Goal: Information Seeking & Learning: Learn about a topic

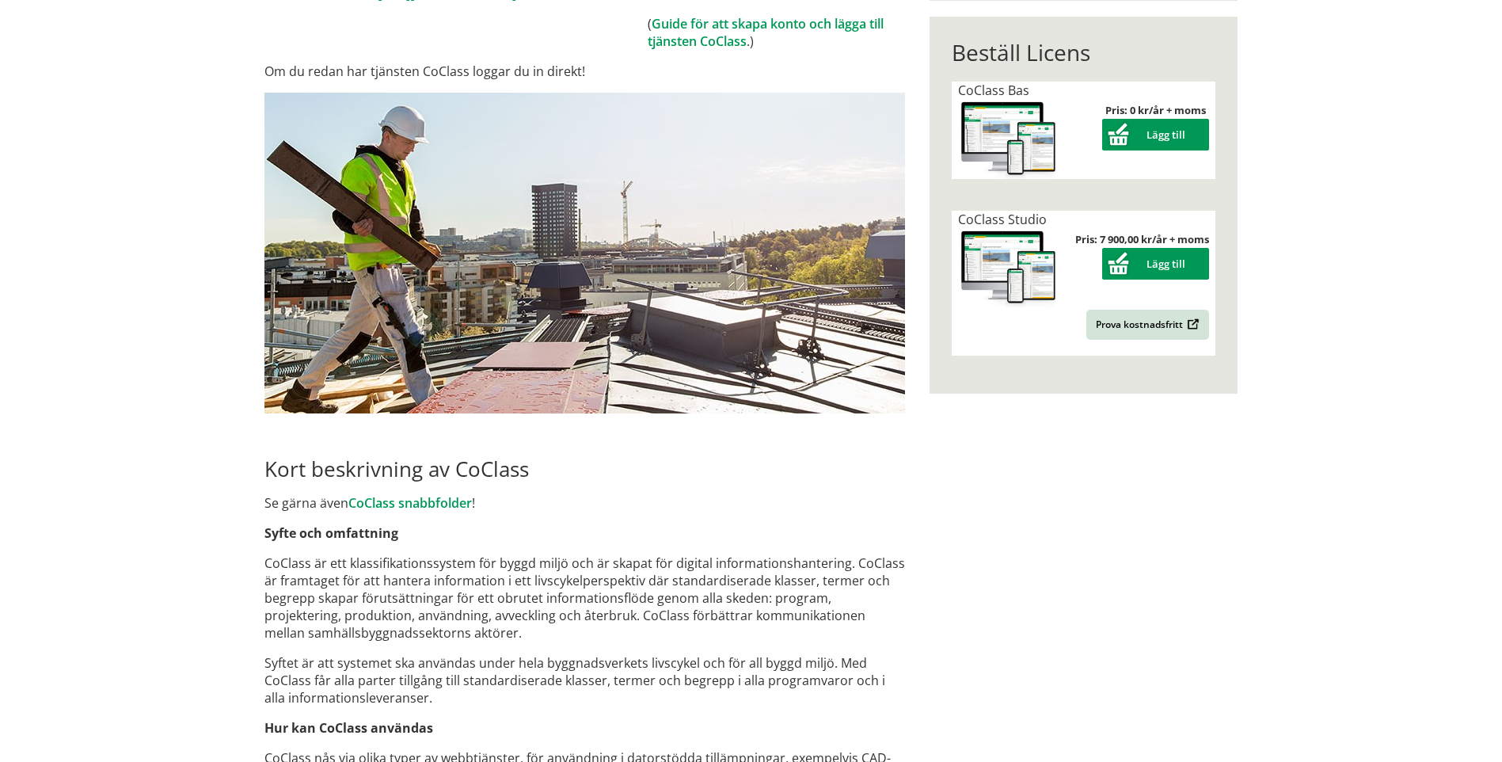
scroll to position [396, 0]
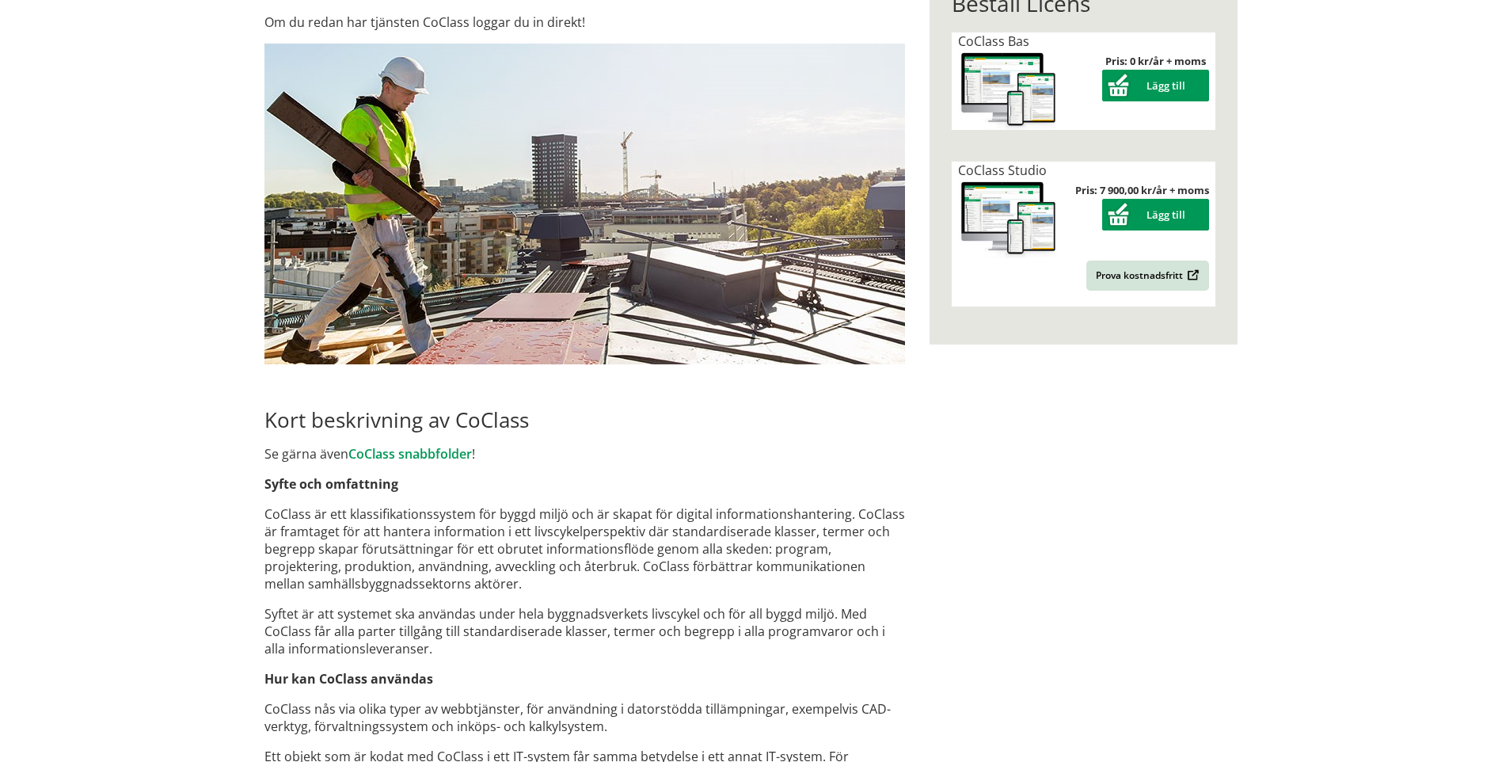
drag, startPoint x: 268, startPoint y: 517, endPoint x: 463, endPoint y: 511, distance: 194.9
click at [462, 512] on p "CoClass är ett klassifikationssystem för byggd miljö och är skapat för digital …" at bounding box center [585, 548] width 641 height 87
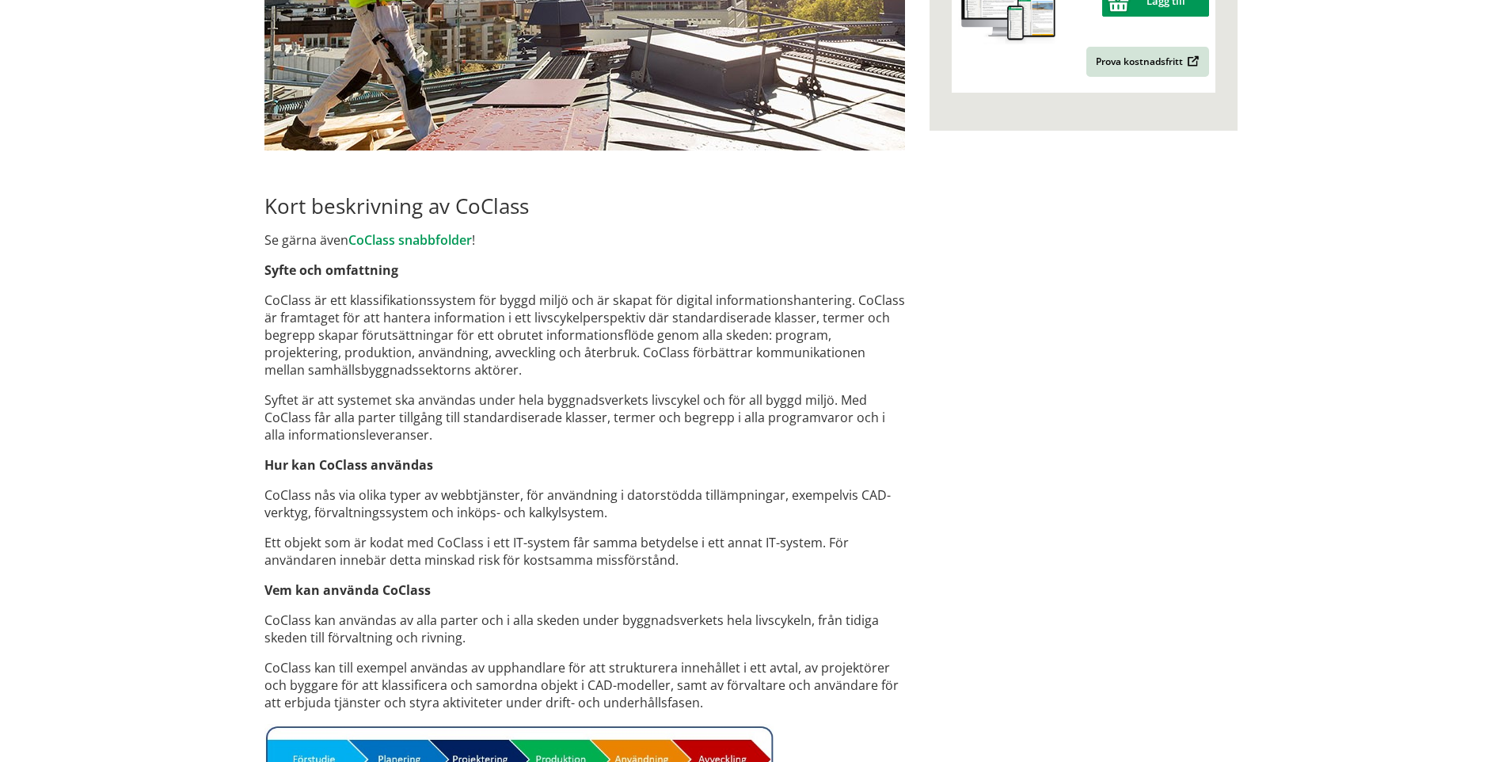
scroll to position [713, 0]
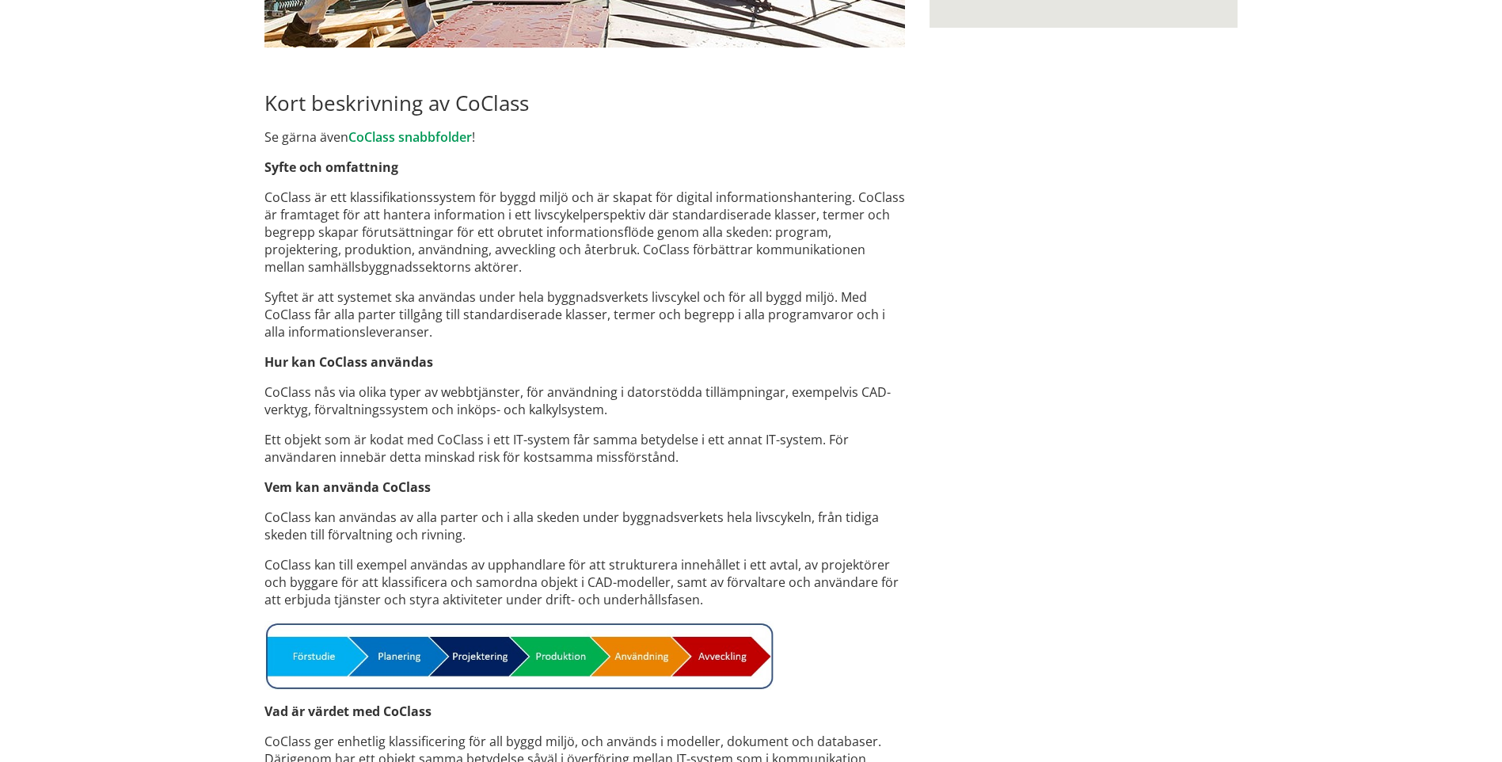
drag, startPoint x: 268, startPoint y: 390, endPoint x: 520, endPoint y: 392, distance: 251.8
click at [520, 391] on p "CoClass nås via olika typer av webbtjänster, för användning i datorstödda tillä…" at bounding box center [585, 400] width 641 height 35
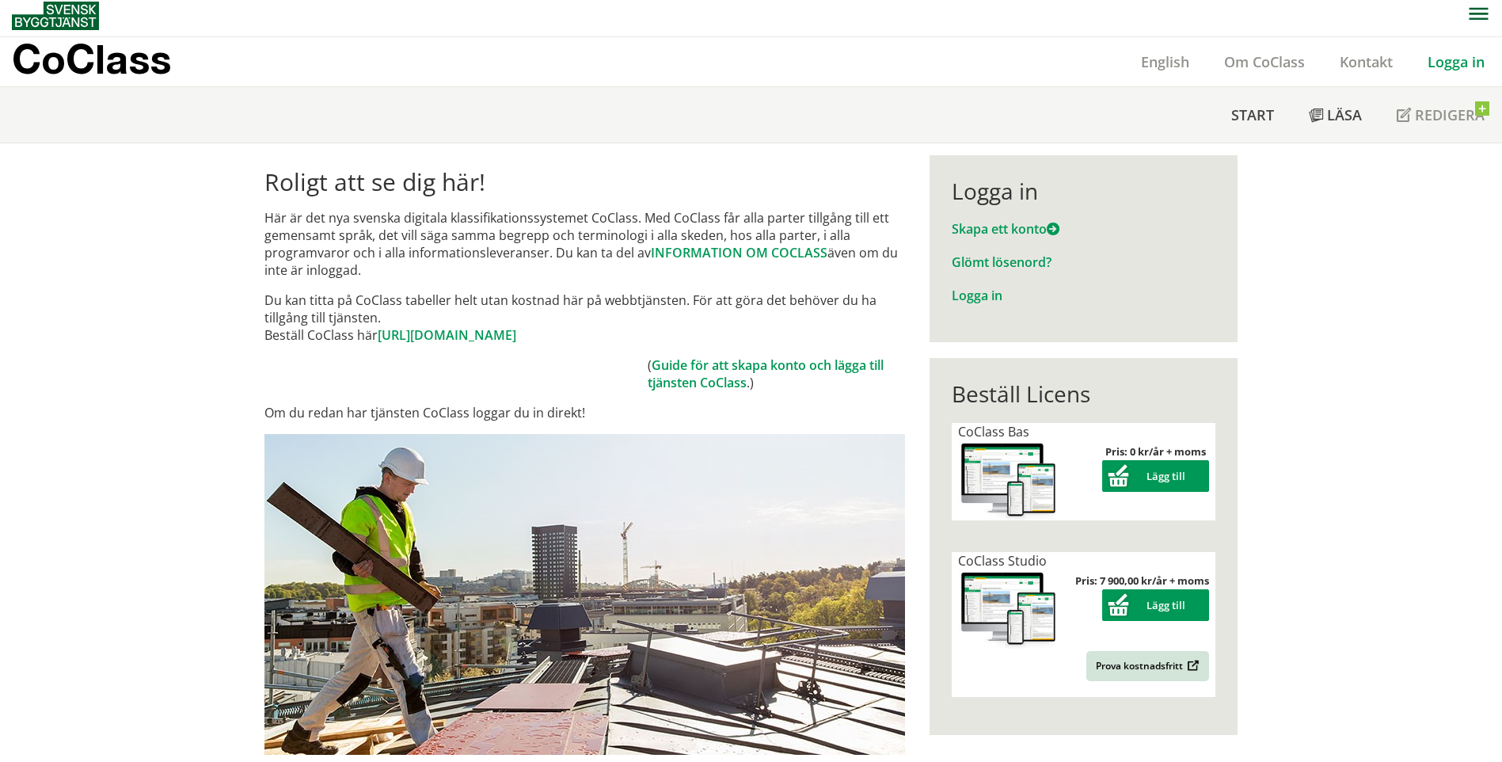
scroll to position [0, 0]
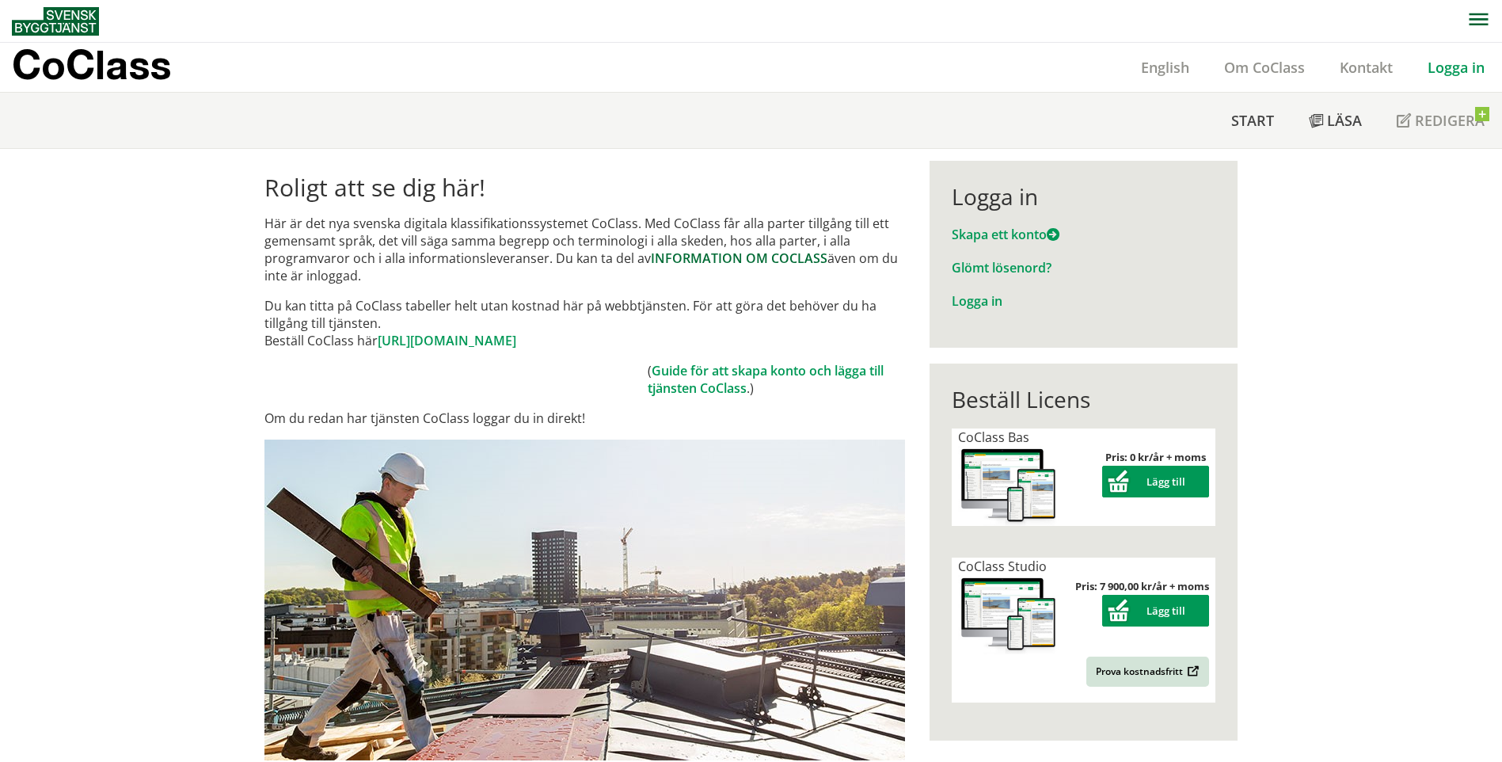
click at [680, 259] on link "INFORMATION OM COCLASS" at bounding box center [739, 257] width 177 height 17
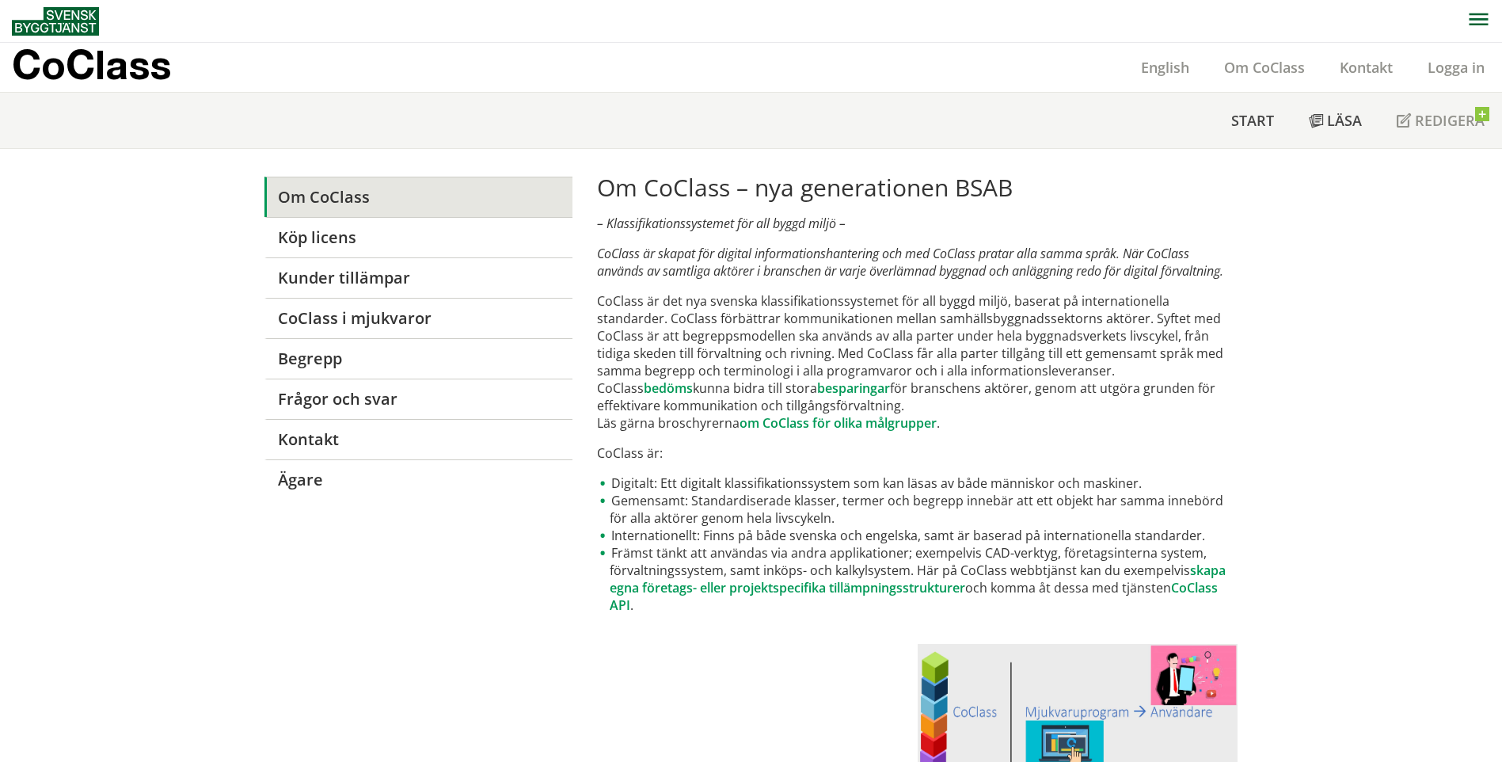
drag, startPoint x: 615, startPoint y: 257, endPoint x: 793, endPoint y: 279, distance: 179.6
click at [793, 279] on em "CoClass är skapat för digital informationshantering och med CoClass pratar alla…" at bounding box center [910, 262] width 626 height 35
click at [324, 250] on link "Köp licens" at bounding box center [419, 237] width 308 height 40
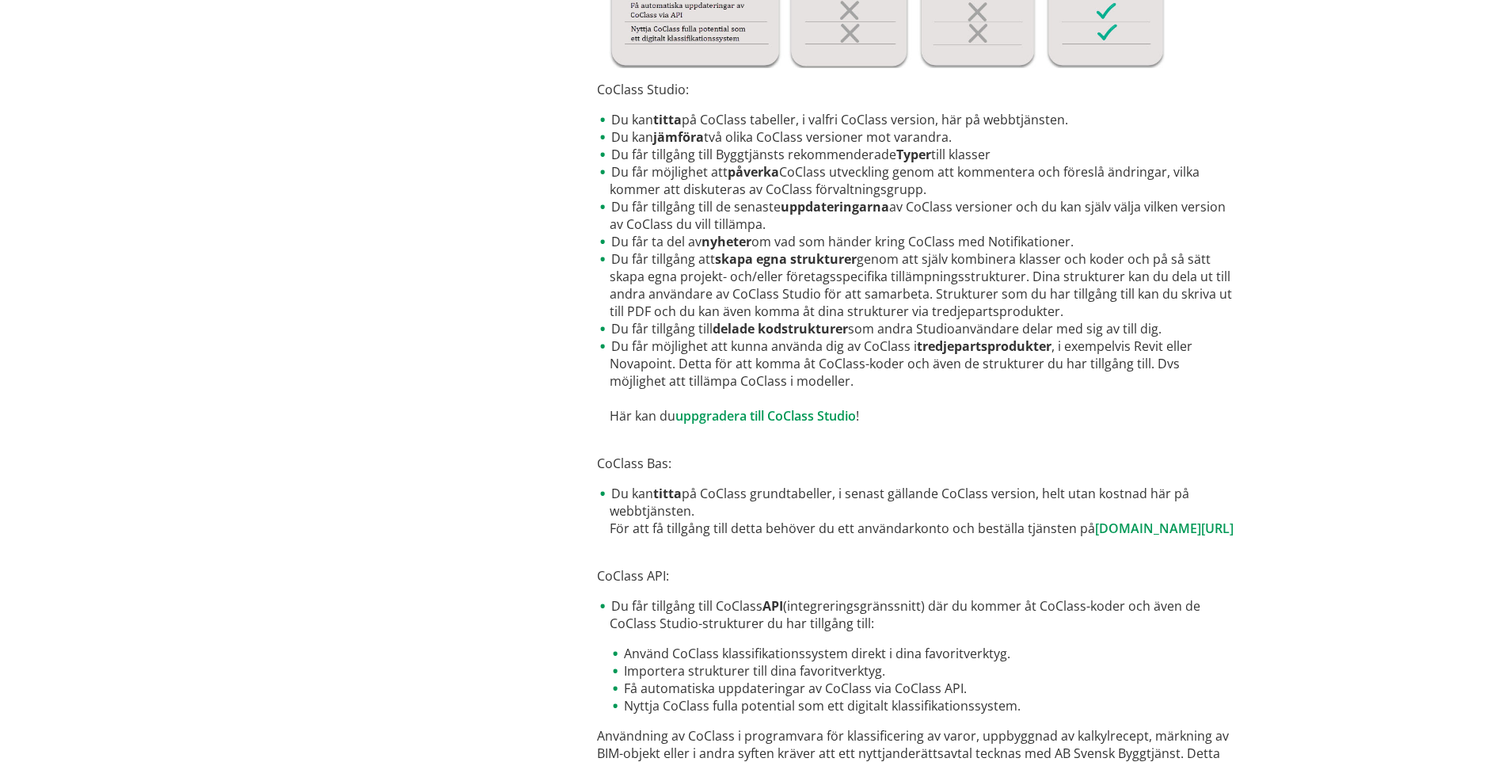
scroll to position [629, 0]
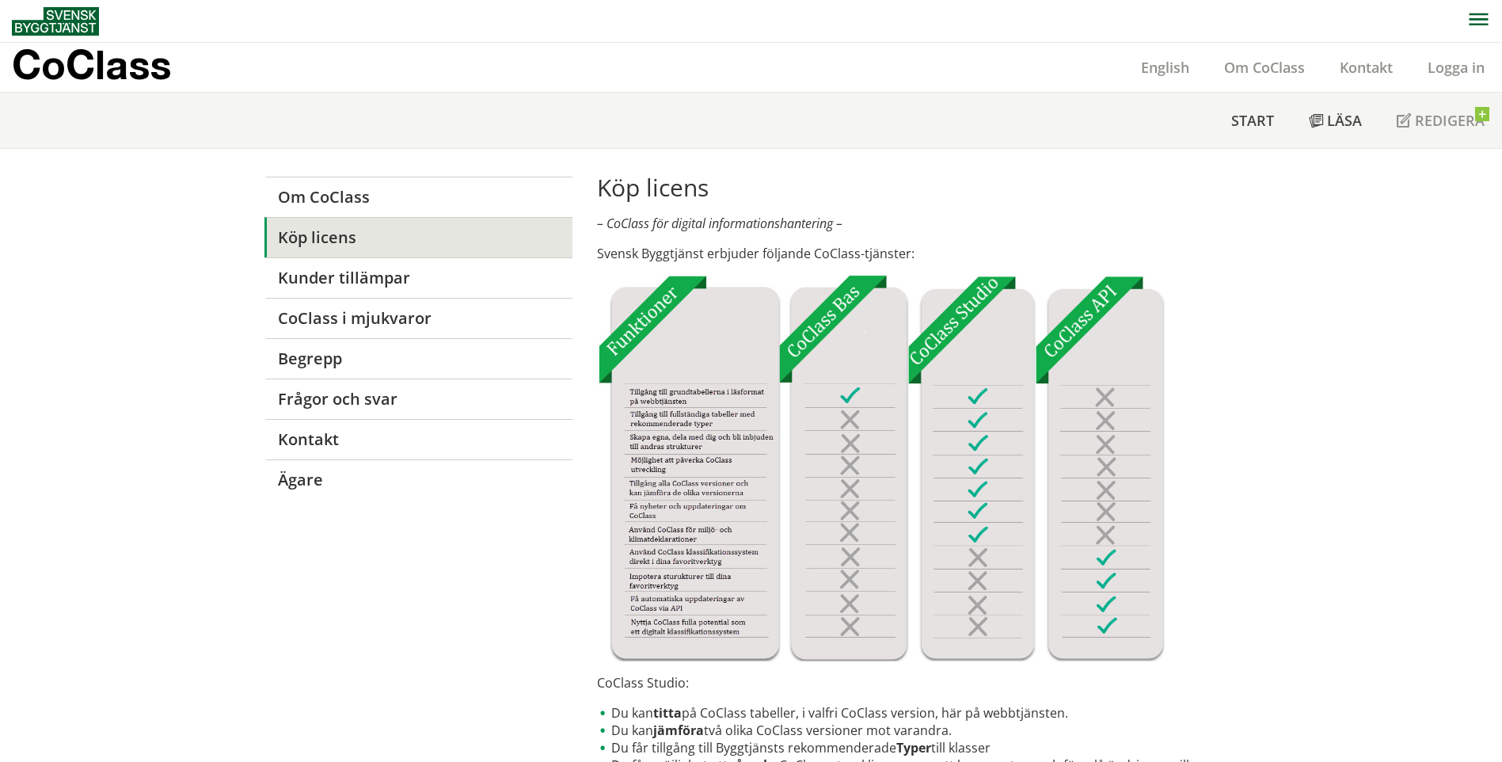
scroll to position [629, 0]
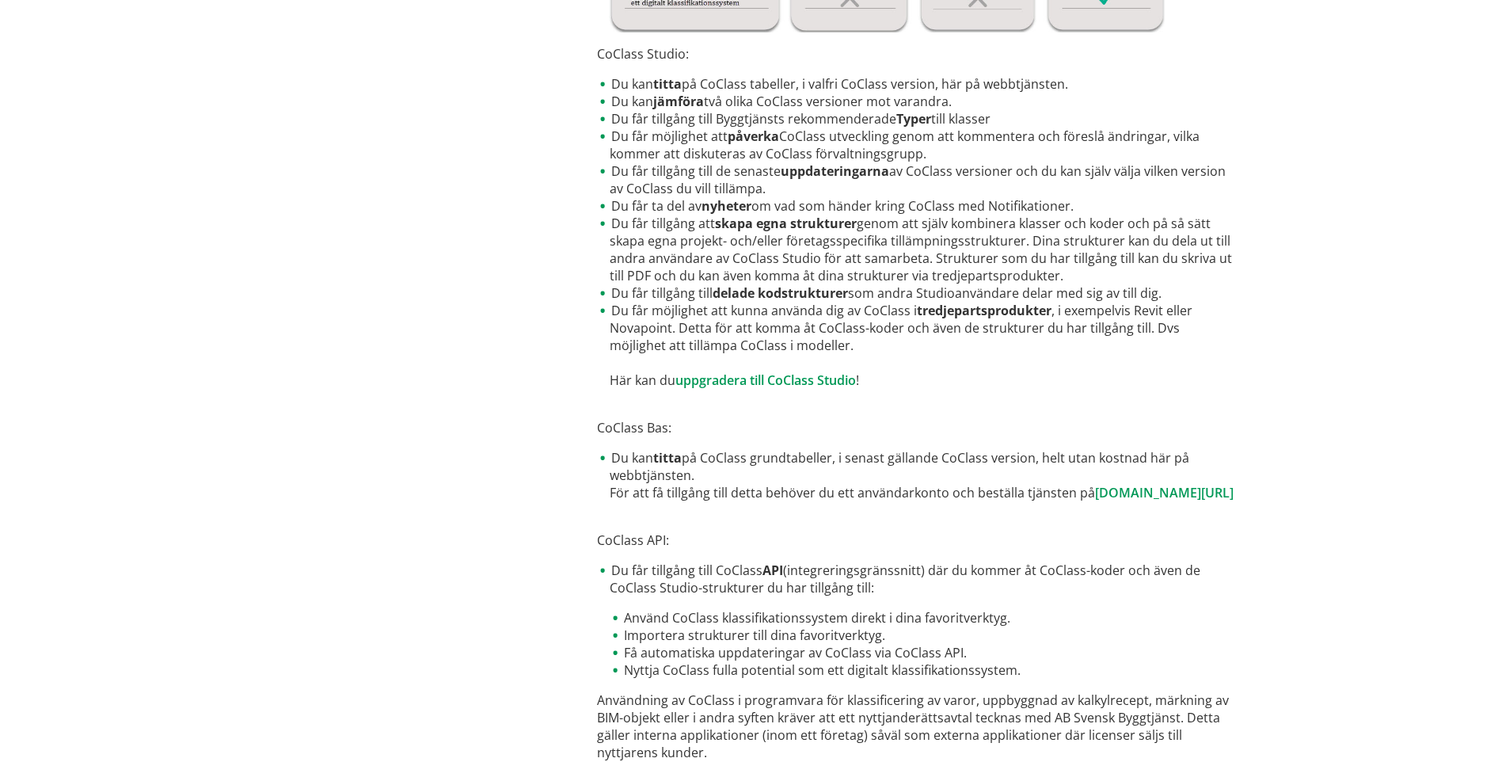
drag, startPoint x: 618, startPoint y: 634, endPoint x: 898, endPoint y: 627, distance: 280.4
click at [898, 626] on li "Använd CoClass klassifikationssystem direkt i dina favoritverktyg." at bounding box center [924, 617] width 628 height 17
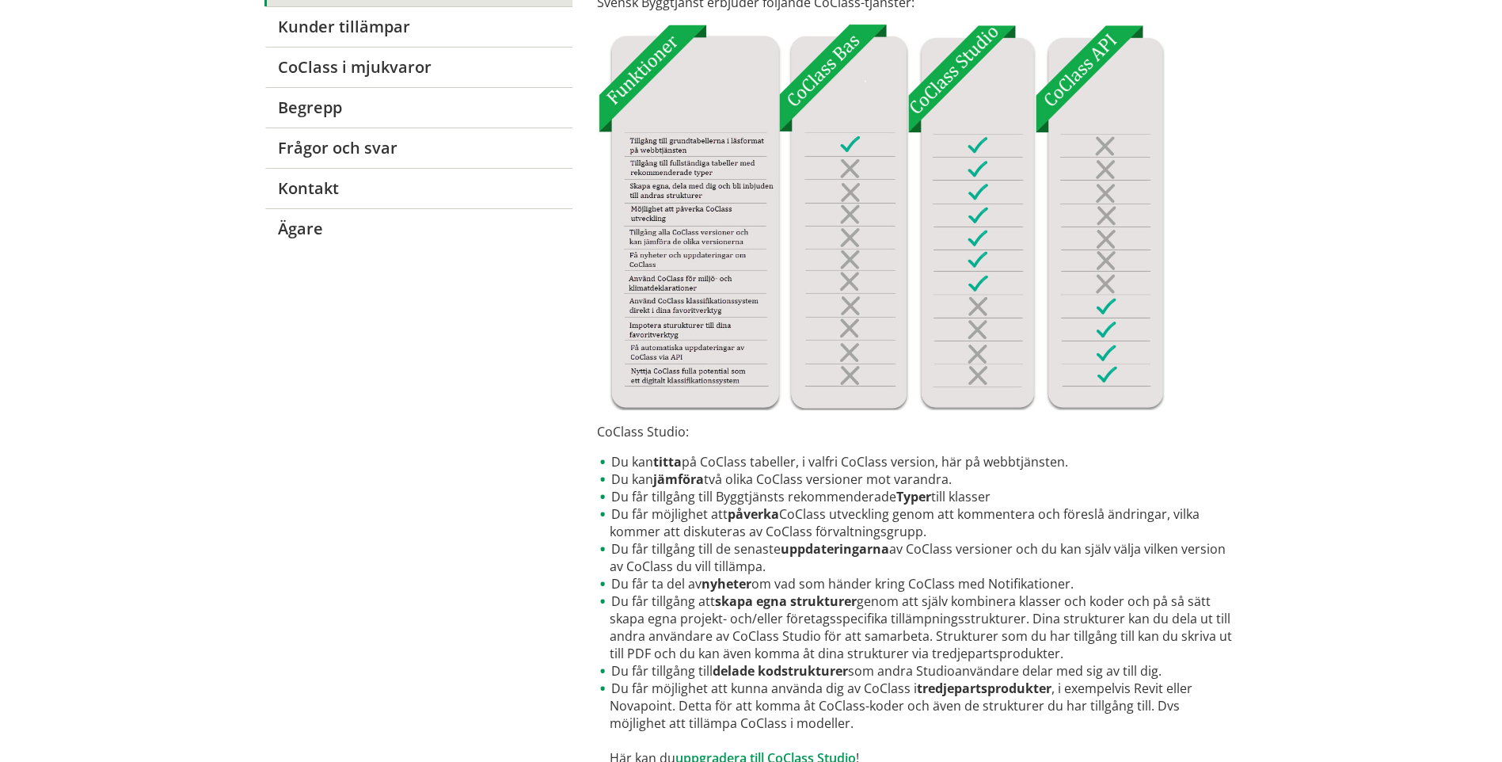
scroll to position [261, 0]
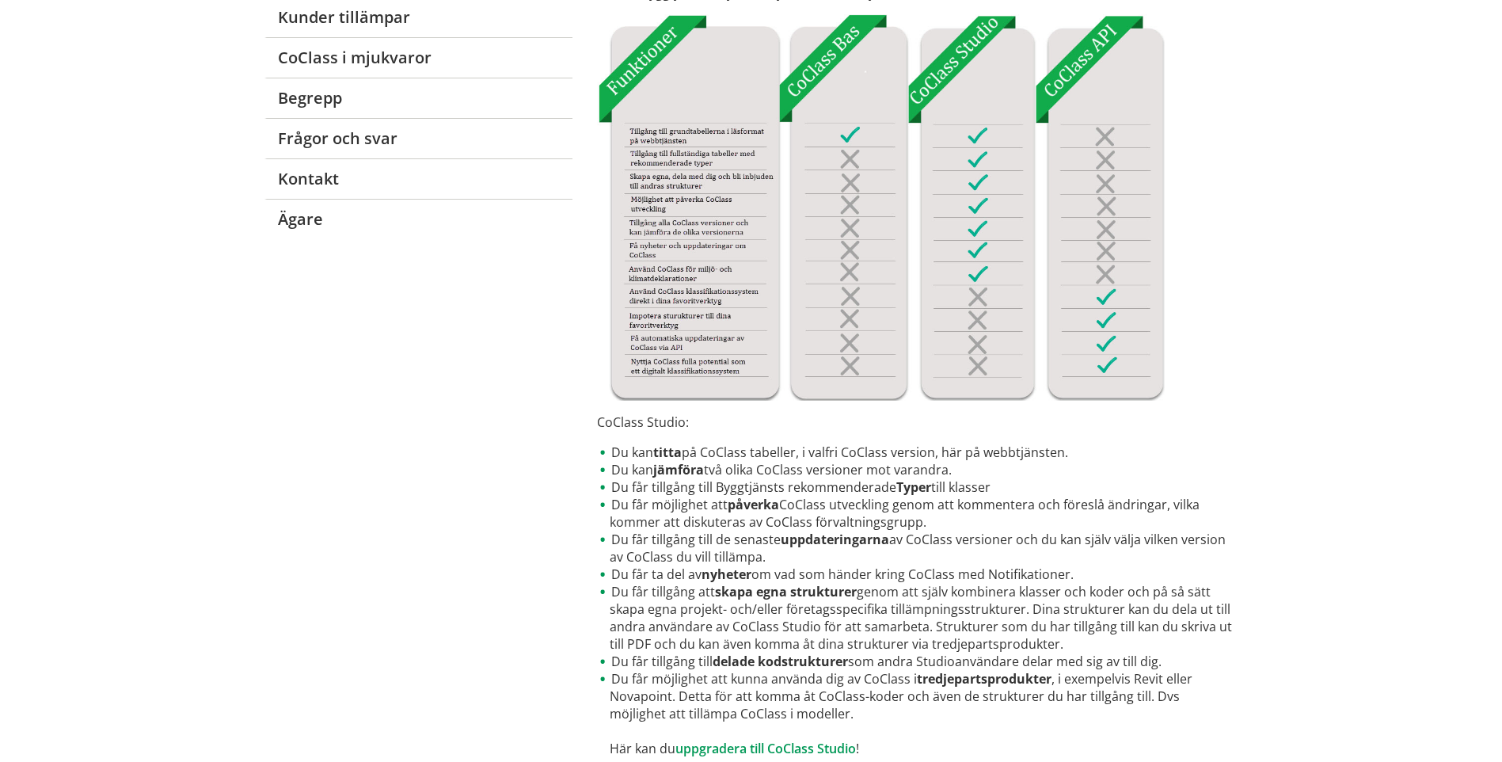
drag, startPoint x: 754, startPoint y: 452, endPoint x: 959, endPoint y: 450, distance: 205.1
click at [958, 450] on li "Du kan titta på CoClass tabeller, i valfri CoClass version, här på webbtjänsten." at bounding box center [917, 452] width 641 height 17
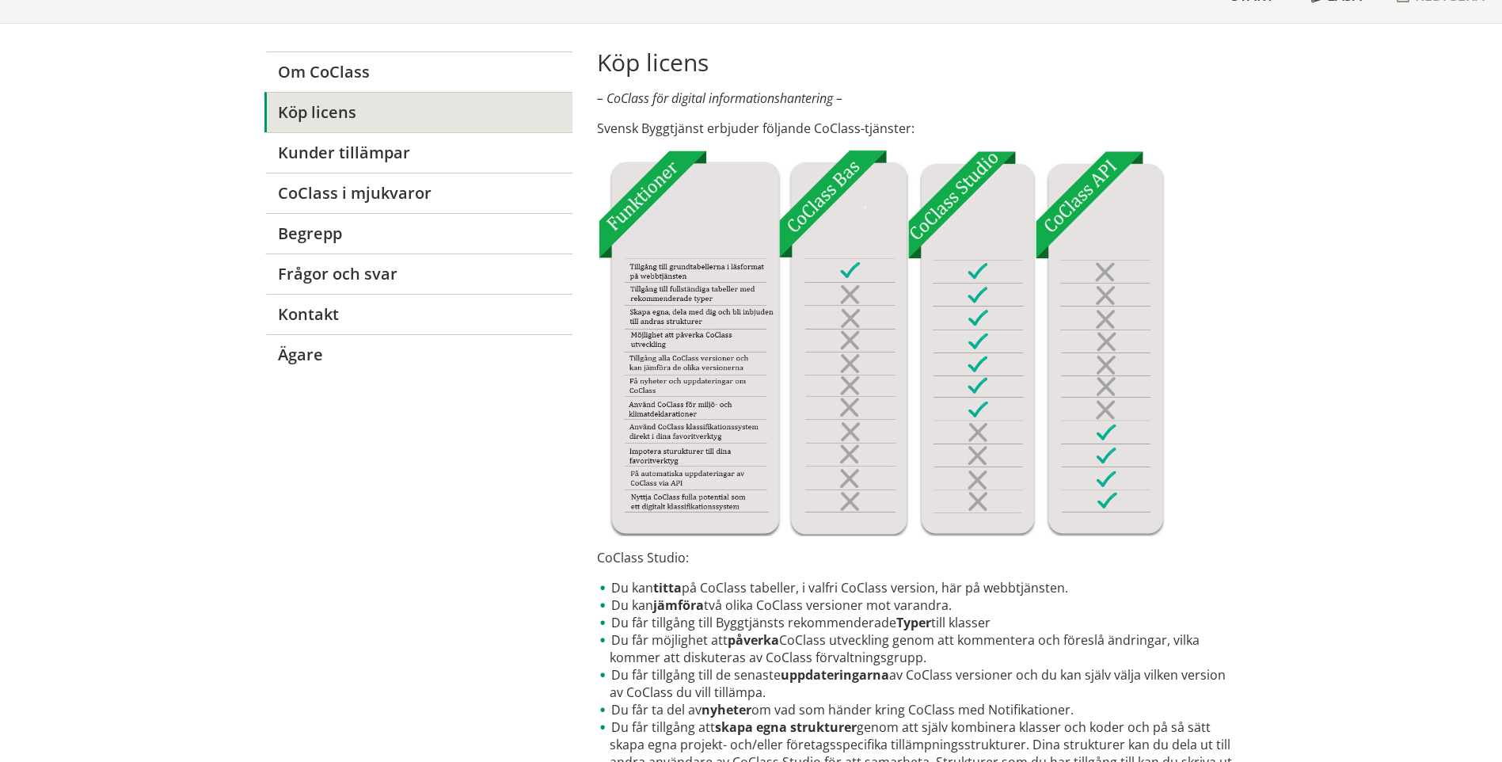
scroll to position [102, 0]
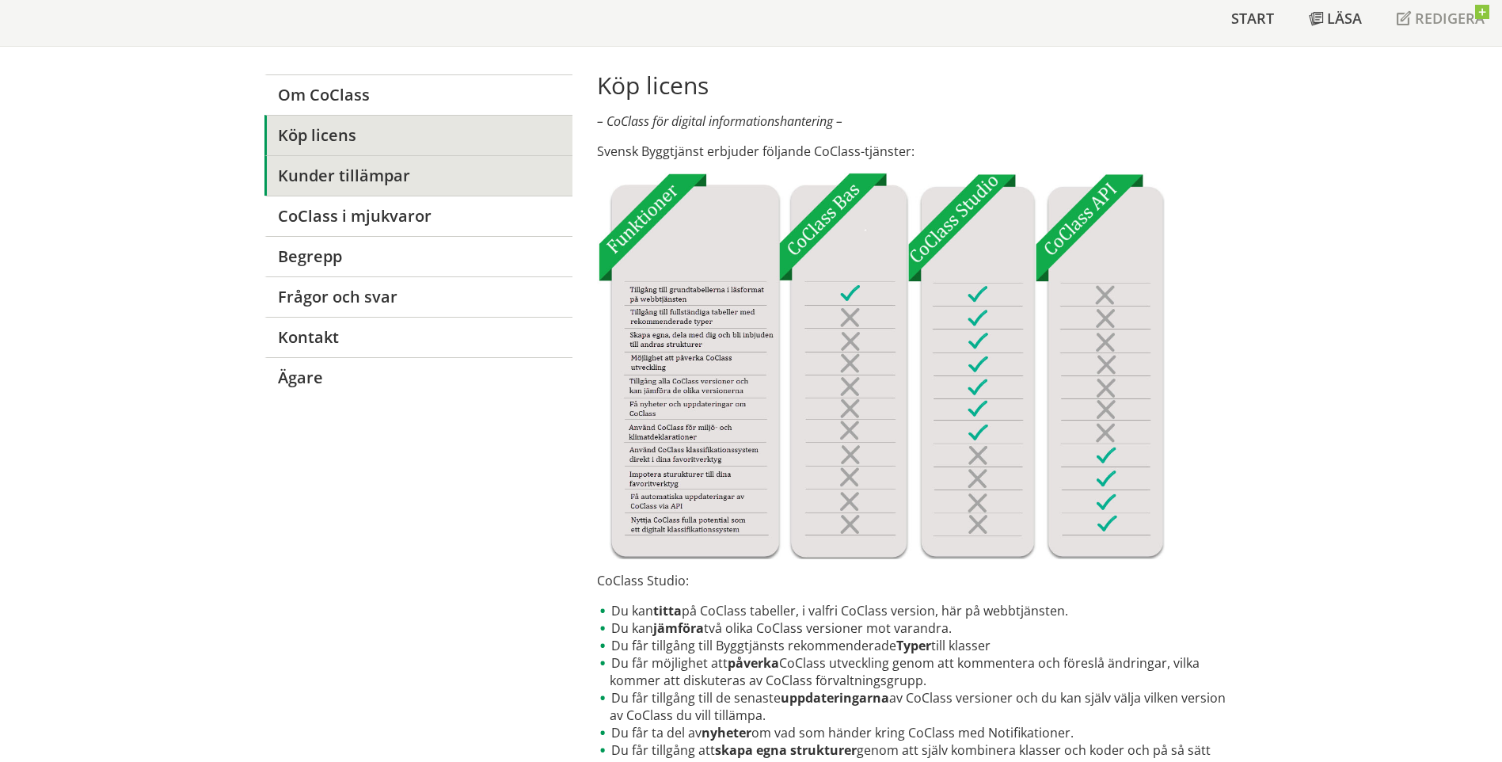
click at [364, 187] on link "Kunder tillämpar" at bounding box center [419, 175] width 308 height 40
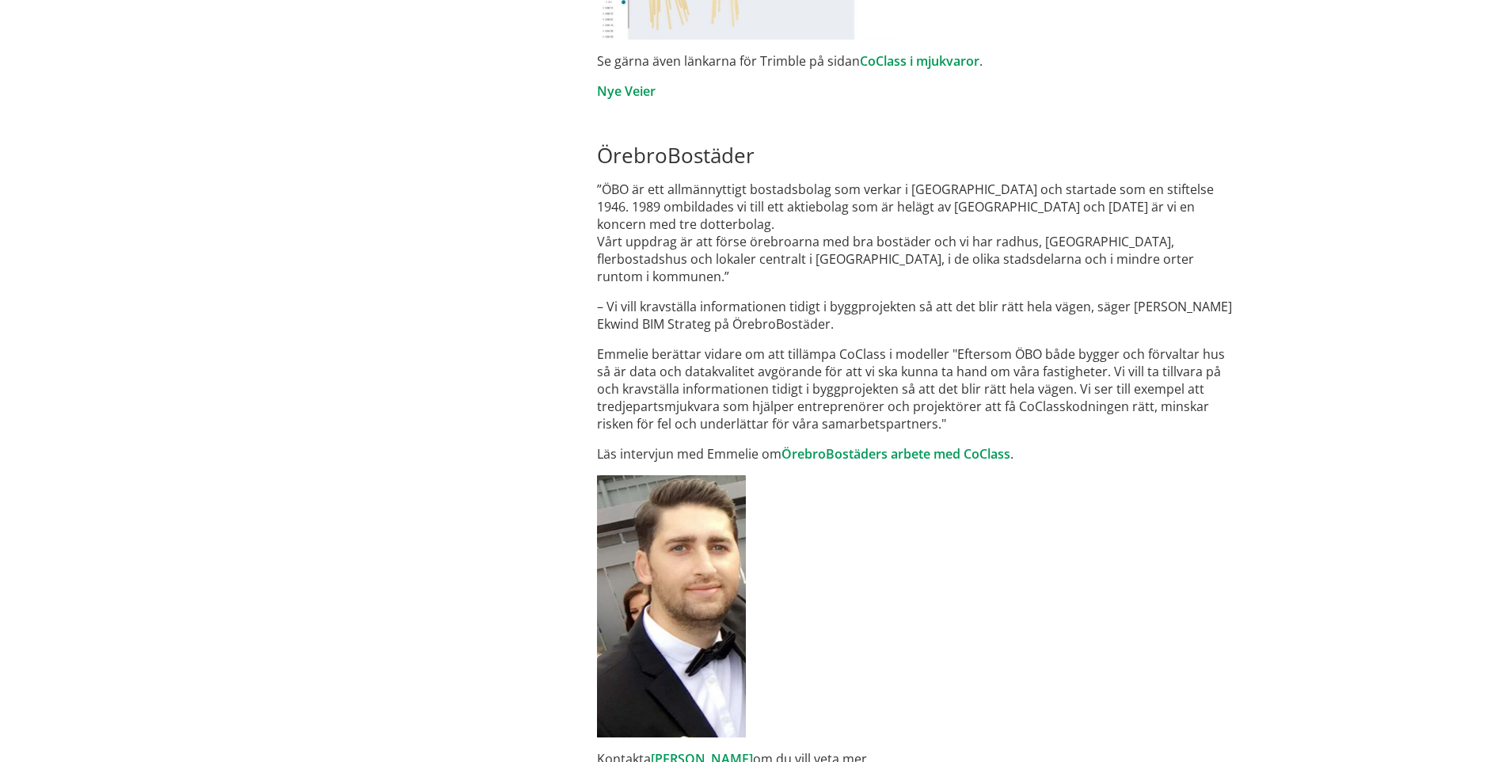
scroll to position [736, 0]
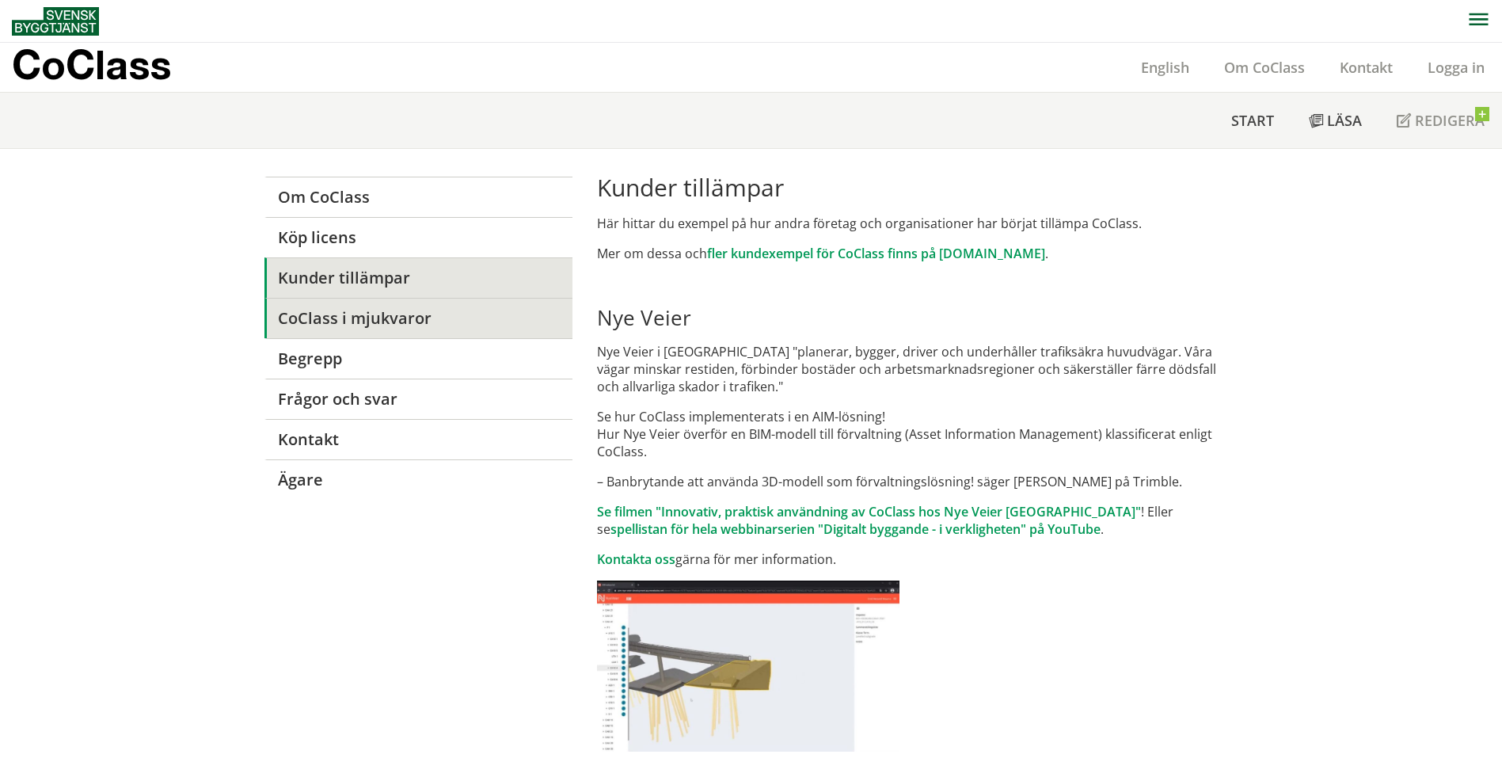
click at [310, 330] on link "CoClass i mjukvaror" at bounding box center [419, 318] width 308 height 40
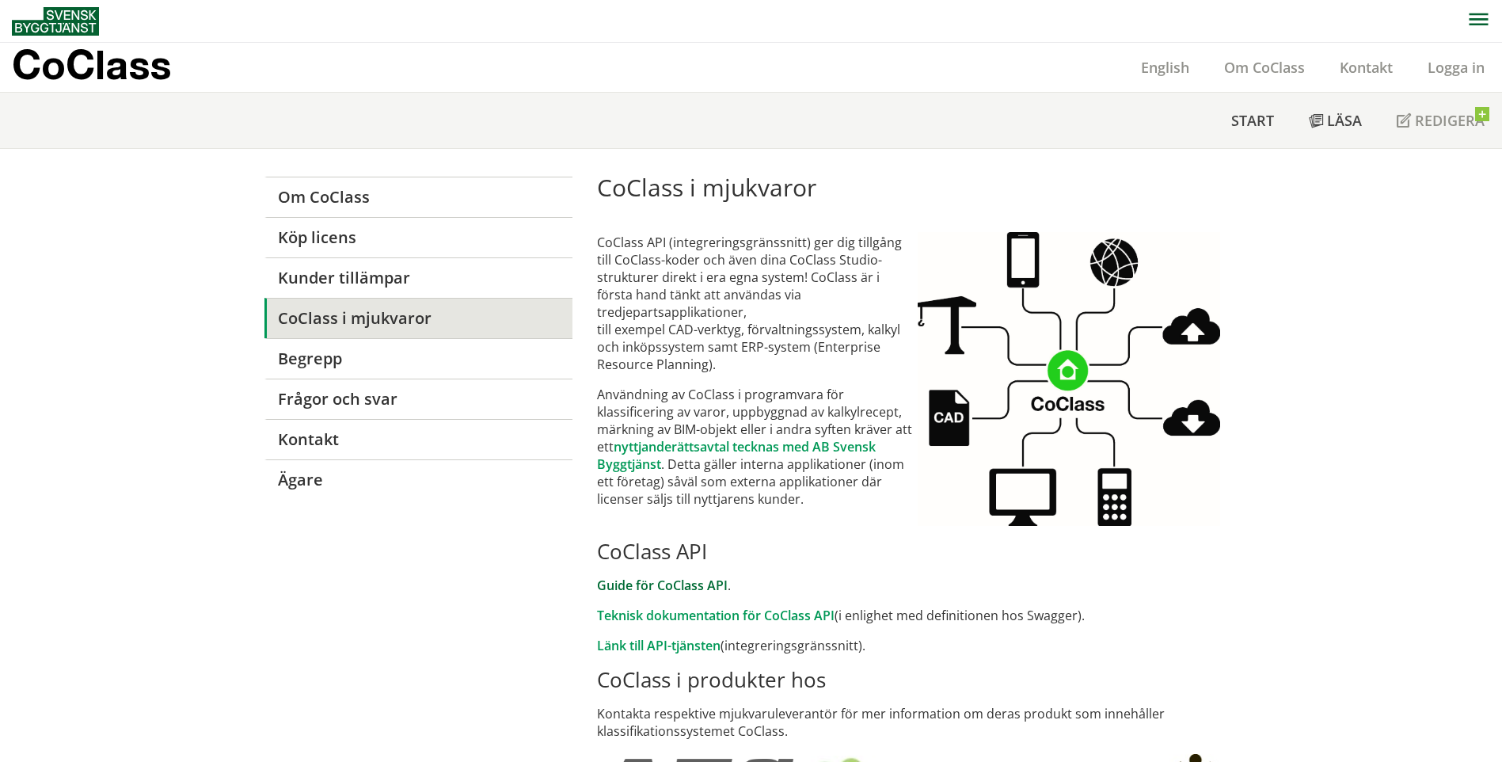
click at [630, 582] on link "Guide för CoClass API" at bounding box center [662, 585] width 131 height 17
click at [644, 645] on link "Länk till API-tjänsten" at bounding box center [659, 645] width 124 height 17
click at [1269, 118] on span "Start" at bounding box center [1253, 120] width 43 height 19
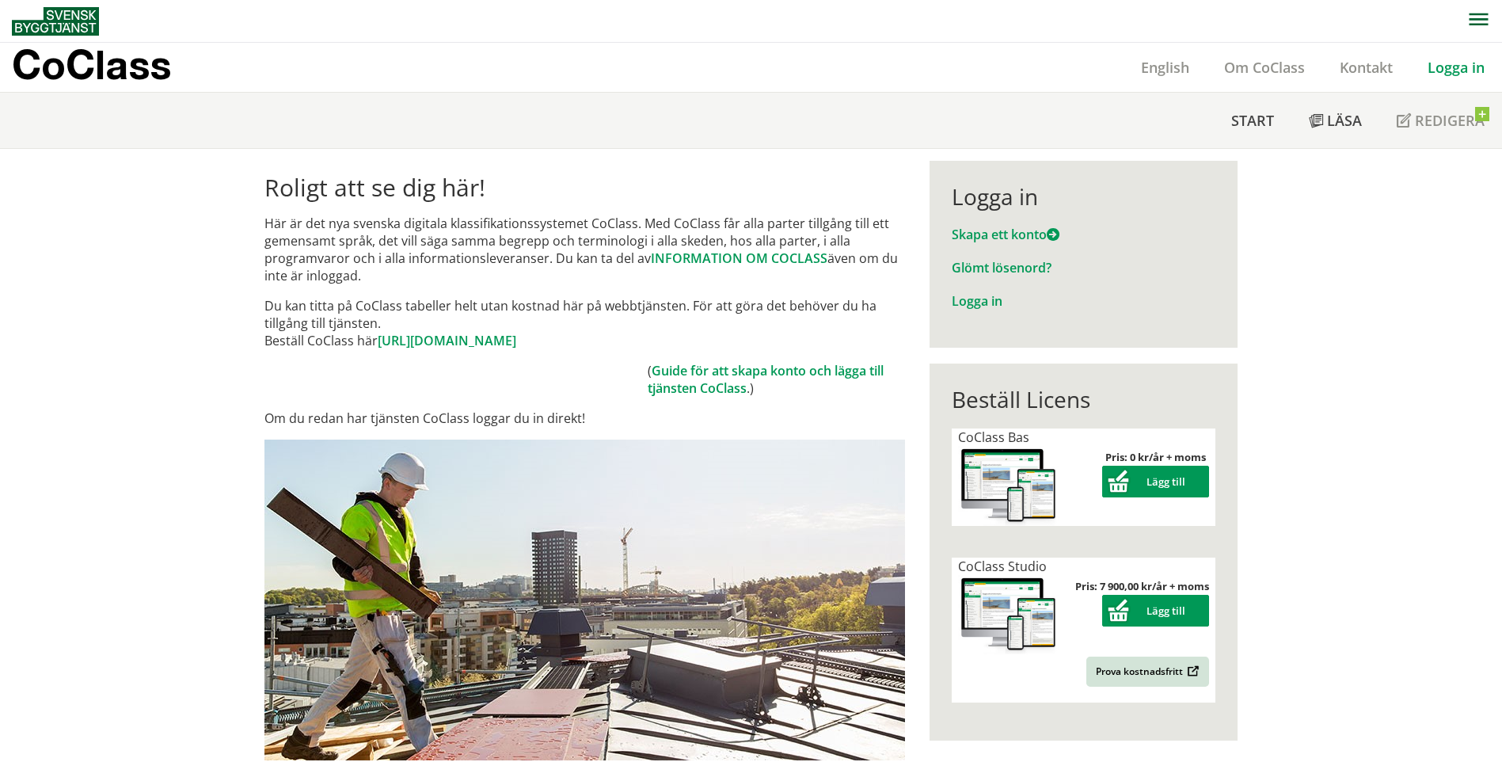
drag, startPoint x: 307, startPoint y: 307, endPoint x: 470, endPoint y: 321, distance: 162.9
click at [470, 322] on p "Du kan titta på CoClass tabeller helt utan kostnad här på webbtjänsten. För att…" at bounding box center [585, 323] width 641 height 52
click at [442, 339] on link "[URL][DOMAIN_NAME]" at bounding box center [447, 340] width 139 height 17
